Goal: Transaction & Acquisition: Purchase product/service

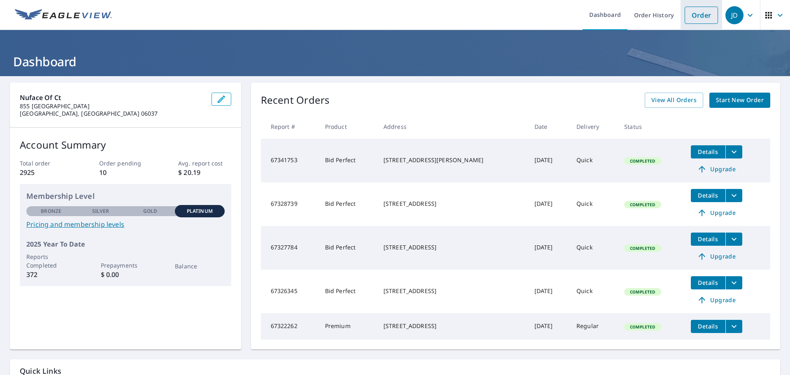
click at [684, 16] on link "Order" at bounding box center [700, 15] width 33 height 17
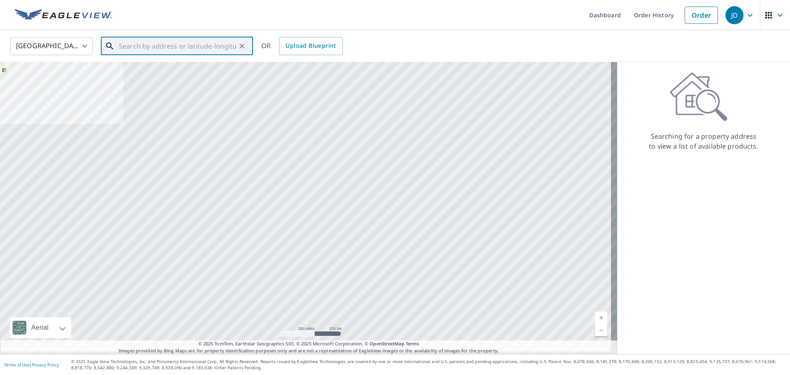
click at [136, 52] on input "text" at bounding box center [177, 46] width 117 height 23
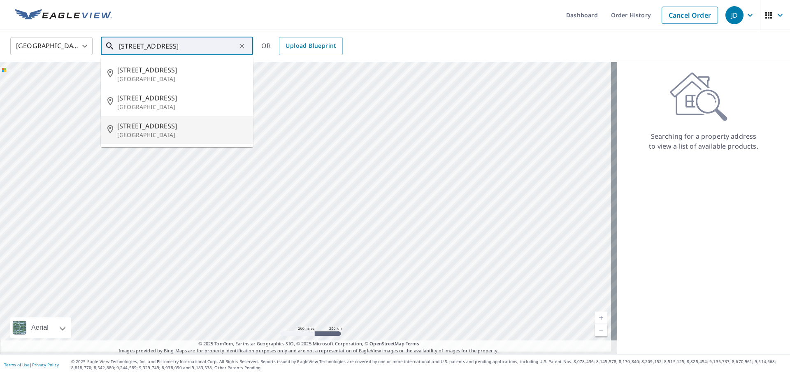
click at [186, 139] on p "[GEOGRAPHIC_DATA]" at bounding box center [181, 135] width 129 height 8
type input "[STREET_ADDRESS]"
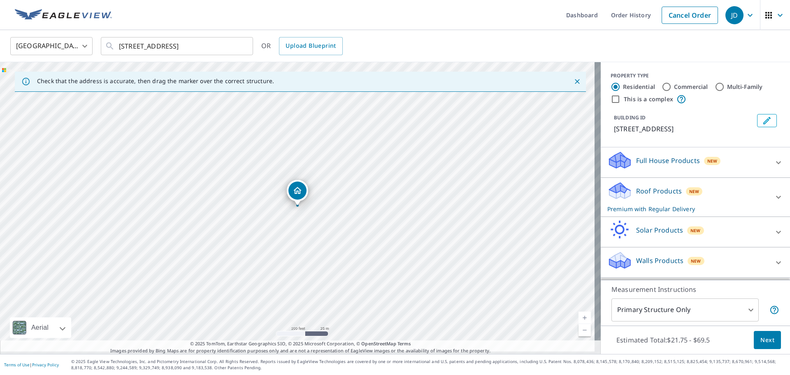
click at [663, 196] on p "Roof Products" at bounding box center [659, 191] width 46 height 10
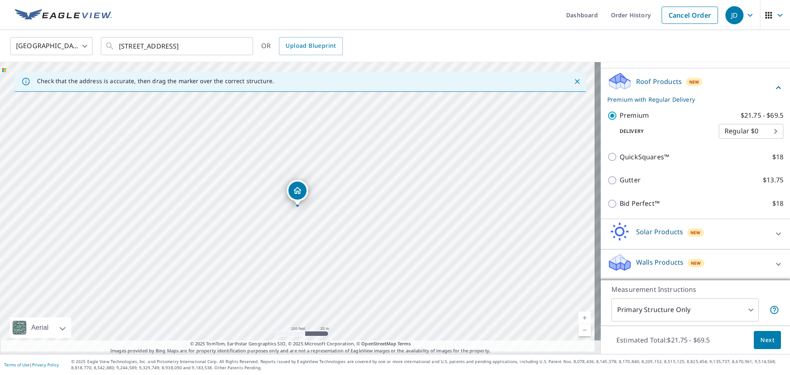
scroll to position [123, 0]
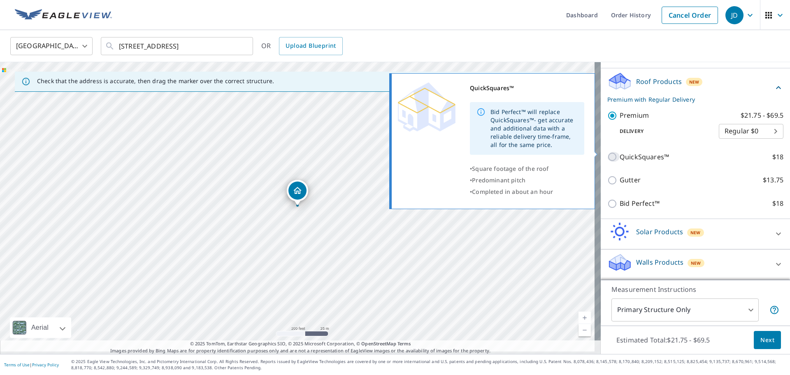
click at [609, 152] on input "QuickSquares™ $18" at bounding box center [613, 157] width 12 height 10
checkbox input "true"
checkbox input "false"
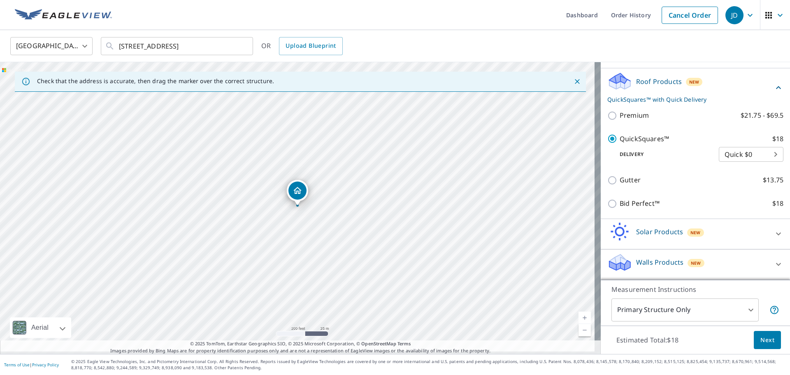
click at [737, 302] on body "JD JD Dashboard Order History Cancel Order JD [GEOGRAPHIC_DATA] [GEOGRAPHIC_DAT…" at bounding box center [395, 187] width 790 height 375
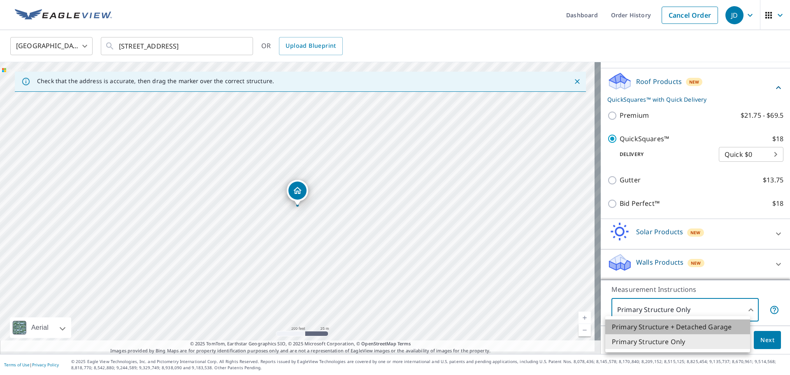
click at [705, 332] on li "Primary Structure + Detached Garage" at bounding box center [677, 326] width 145 height 15
type input "1"
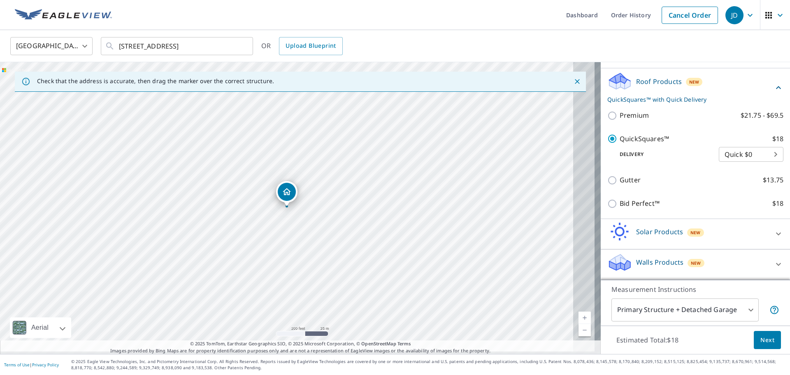
drag, startPoint x: 295, startPoint y: 193, endPoint x: 284, endPoint y: 194, distance: 10.7
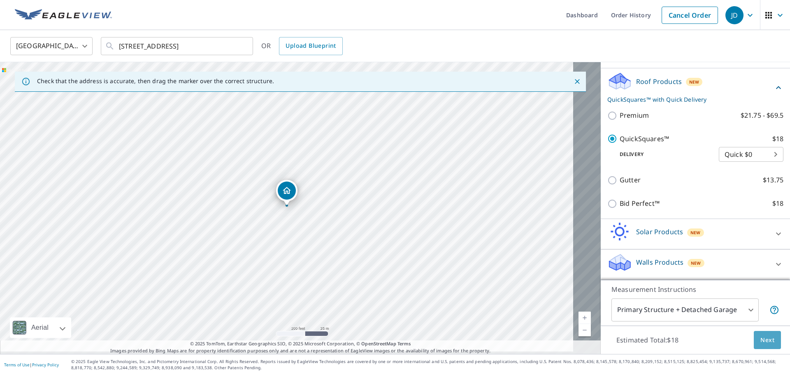
click at [767, 335] on span "Next" at bounding box center [767, 340] width 14 height 10
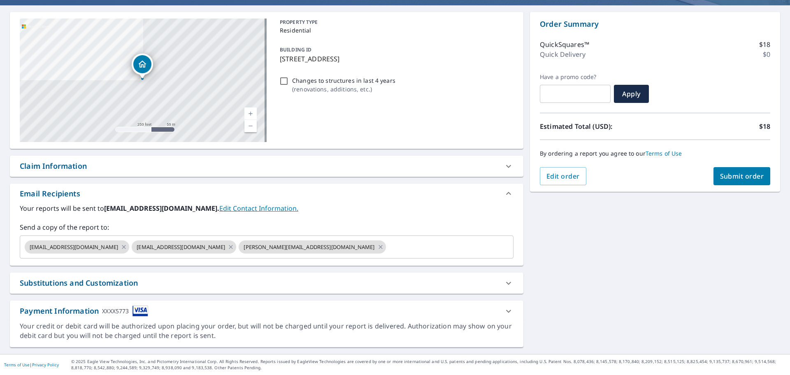
scroll to position [86, 0]
click at [122, 245] on icon at bounding box center [124, 247] width 4 height 4
click at [121, 242] on icon at bounding box center [124, 246] width 7 height 9
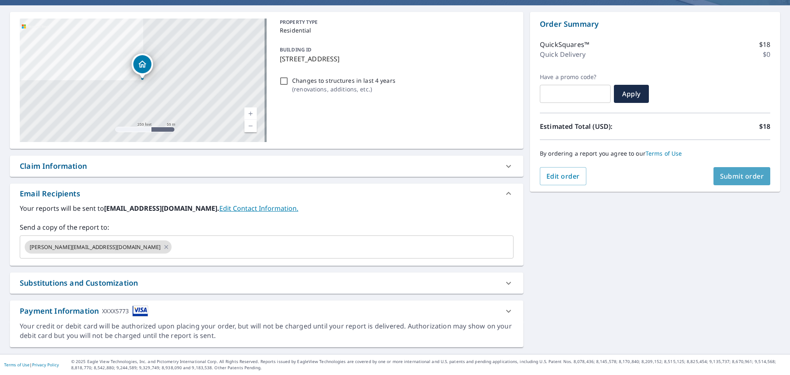
click at [729, 171] on span "Submit order" at bounding box center [742, 175] width 44 height 9
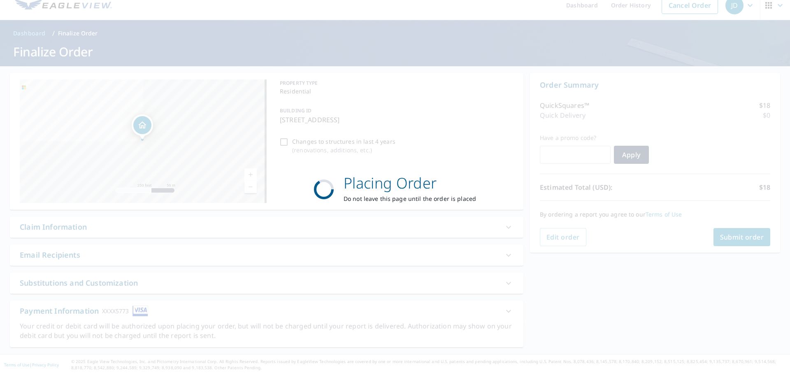
scroll to position [22, 0]
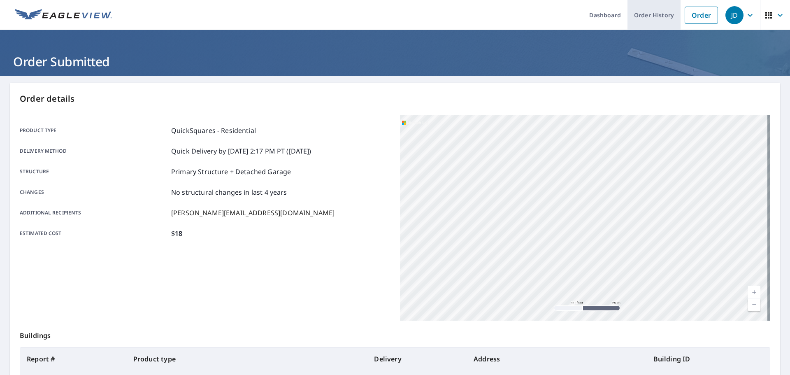
click at [644, 14] on link "Order History" at bounding box center [653, 15] width 53 height 30
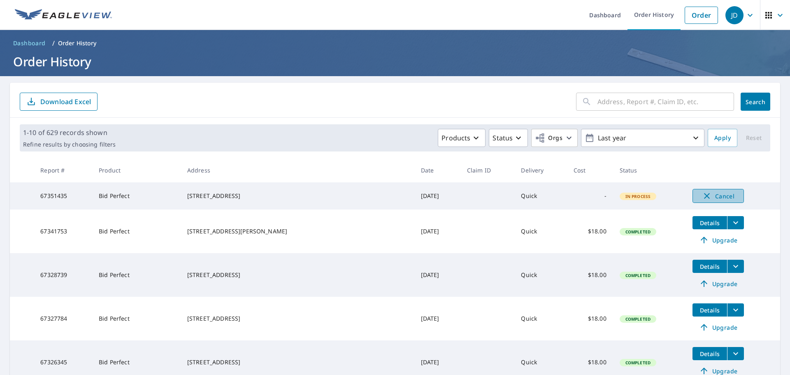
click at [709, 193] on span "Cancel" at bounding box center [718, 196] width 34 height 10
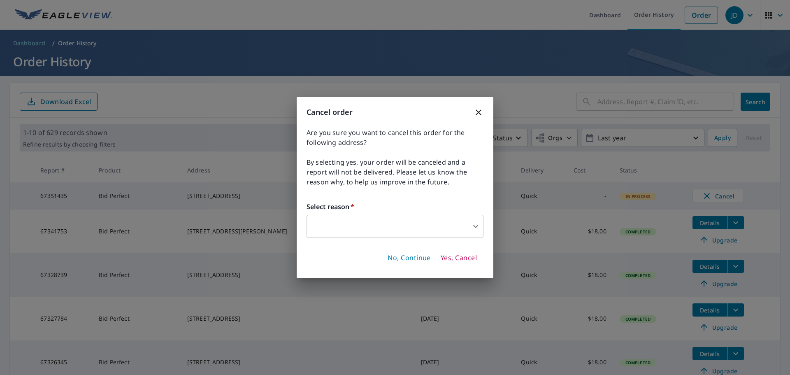
click at [374, 227] on body "JD JD Dashboard Order History Order JD Dashboard / Order History Order History …" at bounding box center [395, 187] width 790 height 375
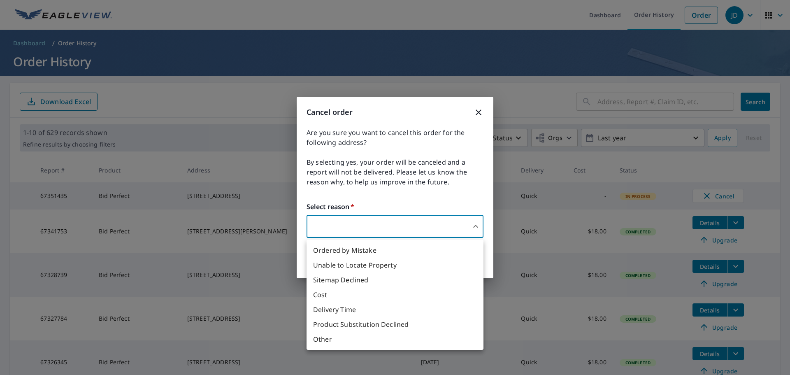
click at [341, 254] on li "Ordered by Mistake" at bounding box center [394, 250] width 177 height 15
type input "30"
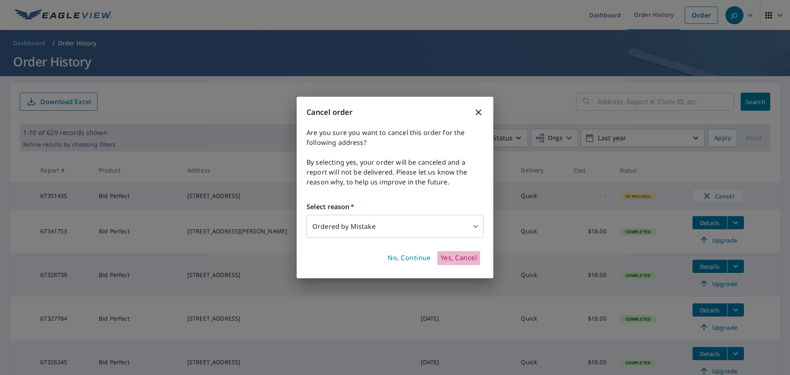
click at [454, 256] on span "Yes, Cancel" at bounding box center [458, 257] width 36 height 9
